Goal: Task Accomplishment & Management: Manage account settings

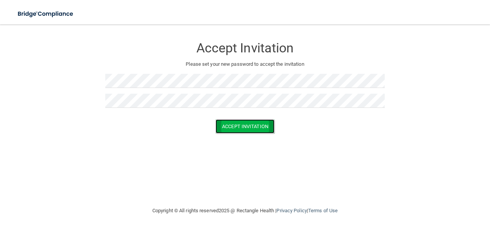
click at [246, 125] on button "Accept Invitation" at bounding box center [244, 126] width 59 height 14
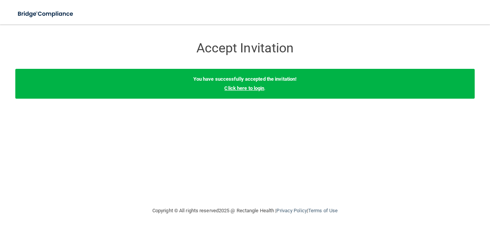
click at [257, 90] on link "Click here to login" at bounding box center [244, 88] width 40 height 6
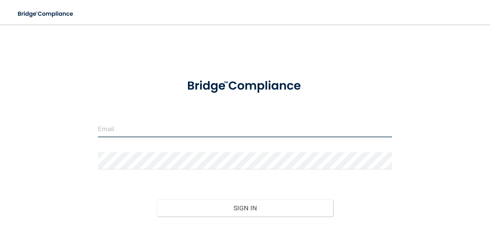
click at [217, 131] on input "email" at bounding box center [245, 128] width 294 height 17
type input "[EMAIL_ADDRESS][DOMAIN_NAME]"
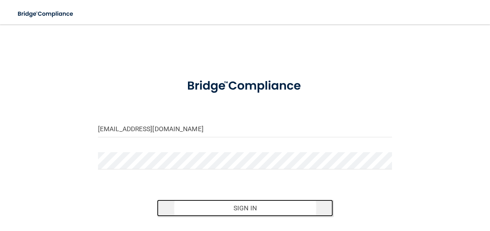
click at [233, 209] on button "Sign In" at bounding box center [245, 208] width 176 height 17
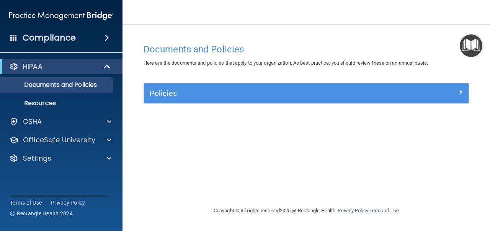
click at [233, 101] on div "Policies" at bounding box center [306, 93] width 324 height 20
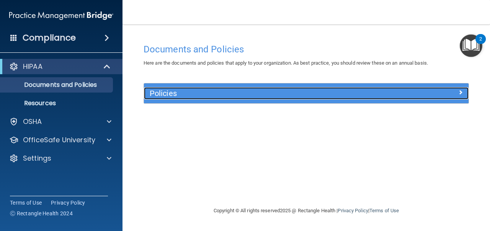
click at [444, 93] on div at bounding box center [427, 91] width 81 height 9
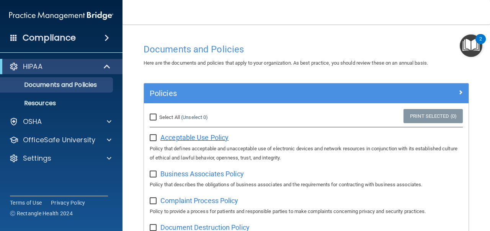
click at [202, 140] on span "Acceptable Use Policy" at bounding box center [194, 138] width 68 height 8
click at [174, 174] on span "Business Associates Policy" at bounding box center [201, 174] width 83 height 8
click at [154, 114] on input "Select All (Unselect 0) Unselect All" at bounding box center [154, 117] width 9 height 6
checkbox input "true"
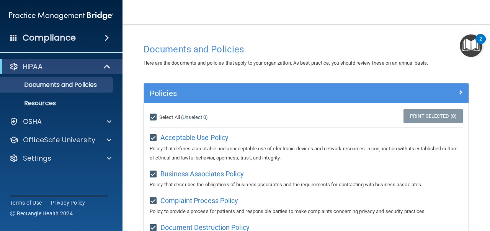
checkbox input "true"
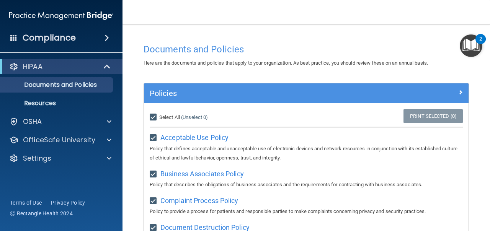
checkbox input "true"
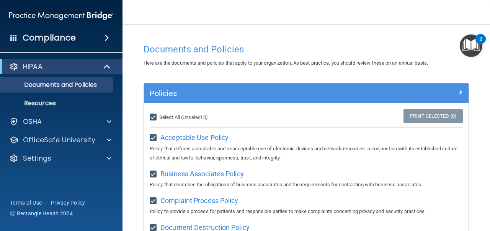
checkbox input "true"
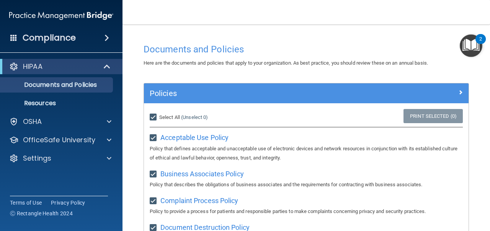
checkbox input "true"
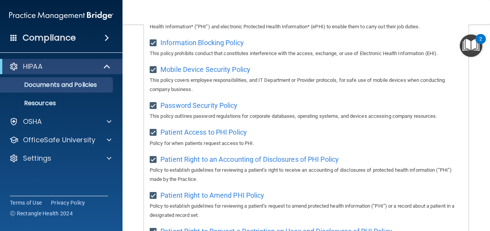
scroll to position [318, 0]
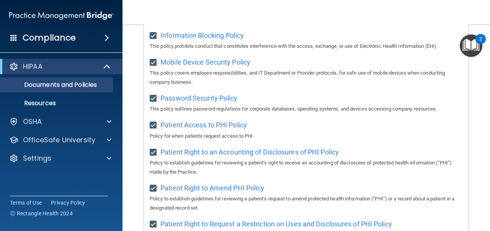
click at [52, 130] on div "HIPAA Documents and Policies Report an Incident Business Associates Emergency P…" at bounding box center [61, 114] width 123 height 116
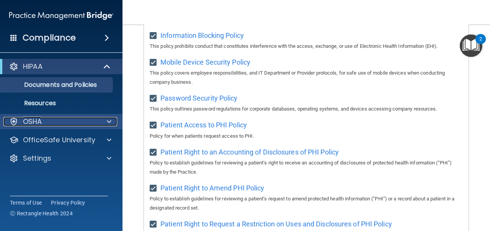
click at [52, 125] on div "OSHA" at bounding box center [50, 121] width 95 height 9
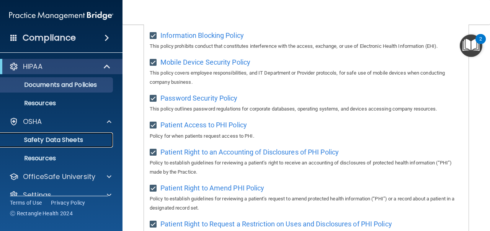
click at [56, 142] on p "Safety Data Sheets" at bounding box center [57, 140] width 104 height 8
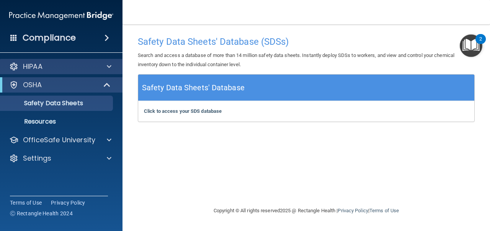
click at [40, 72] on div "HIPAA" at bounding box center [61, 66] width 123 height 15
click at [106, 68] on div at bounding box center [107, 66] width 19 height 9
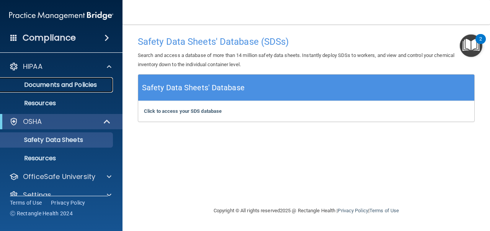
click at [78, 83] on p "Documents and Policies" at bounding box center [57, 85] width 104 height 8
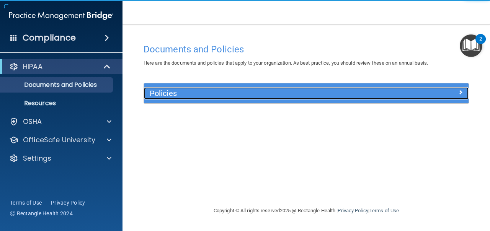
click at [197, 98] on h5 "Policies" at bounding box center [266, 93] width 232 height 8
